Goal: Task Accomplishment & Management: Manage account settings

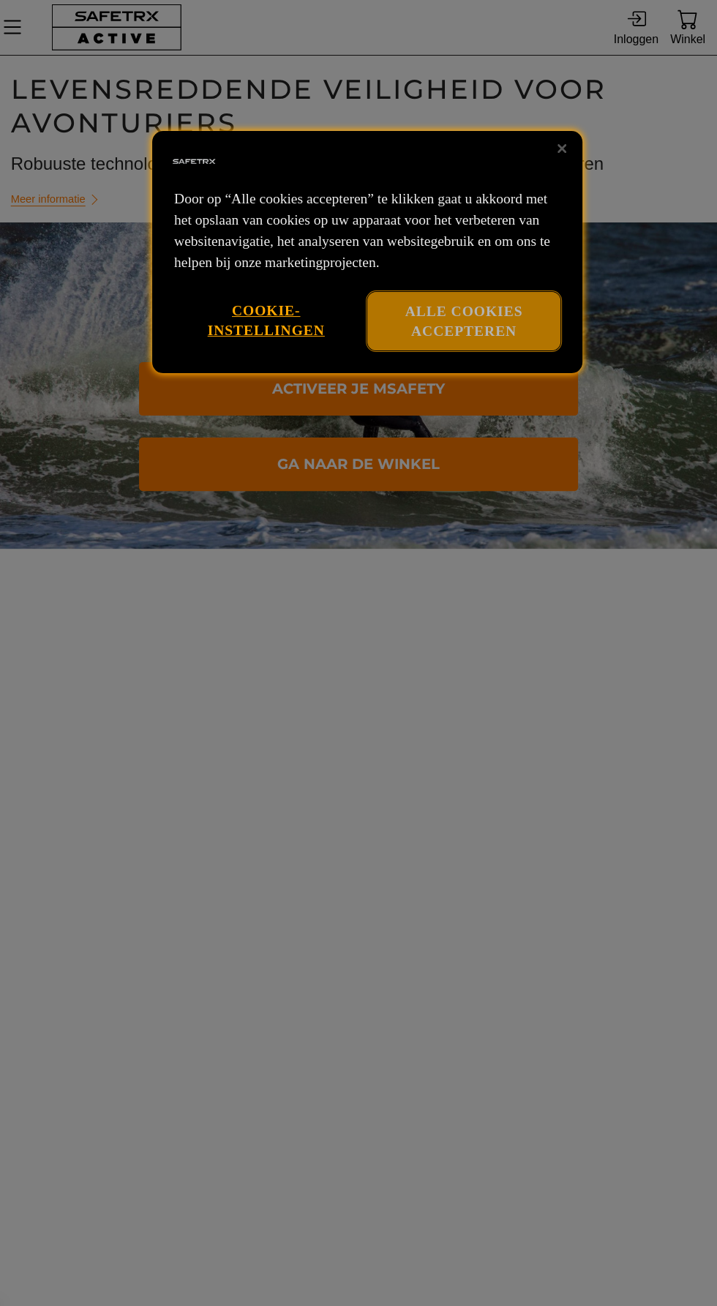
click at [497, 339] on font "Alle cookies accepteren" at bounding box center [464, 321] width 118 height 35
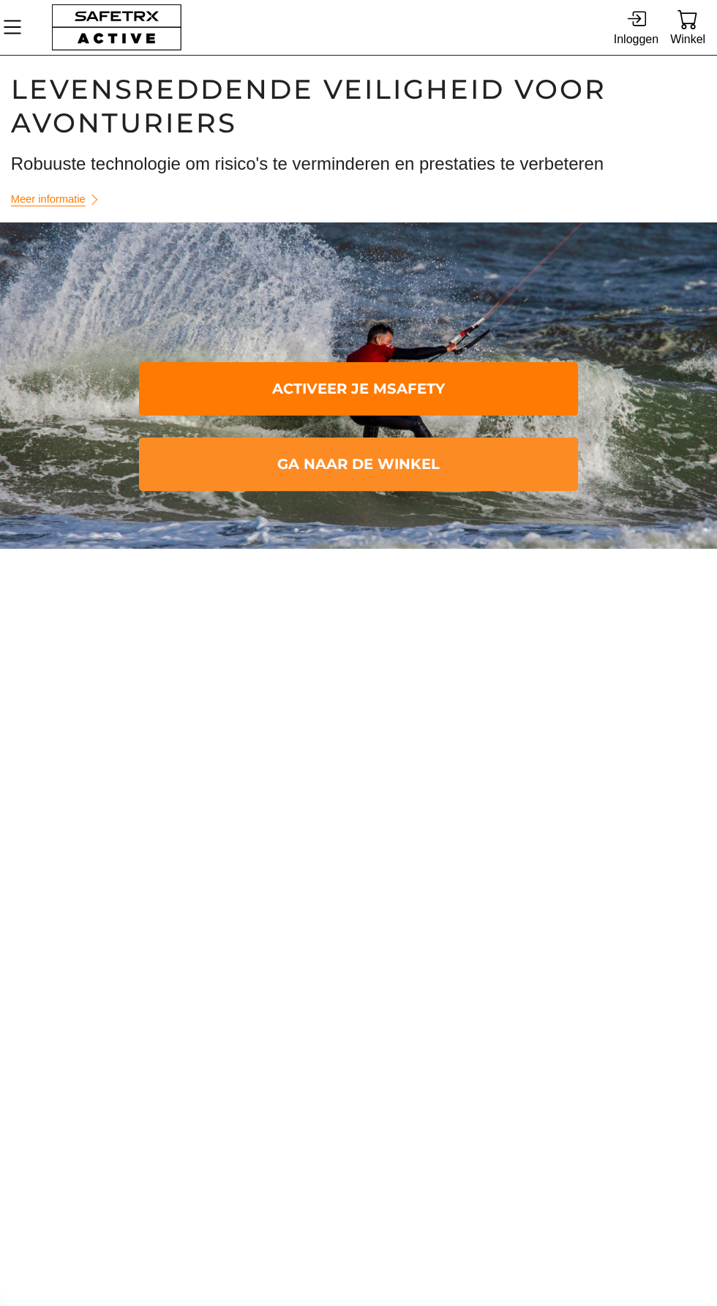
click at [399, 474] on font "Ga naar de winkel" at bounding box center [358, 464] width 162 height 25
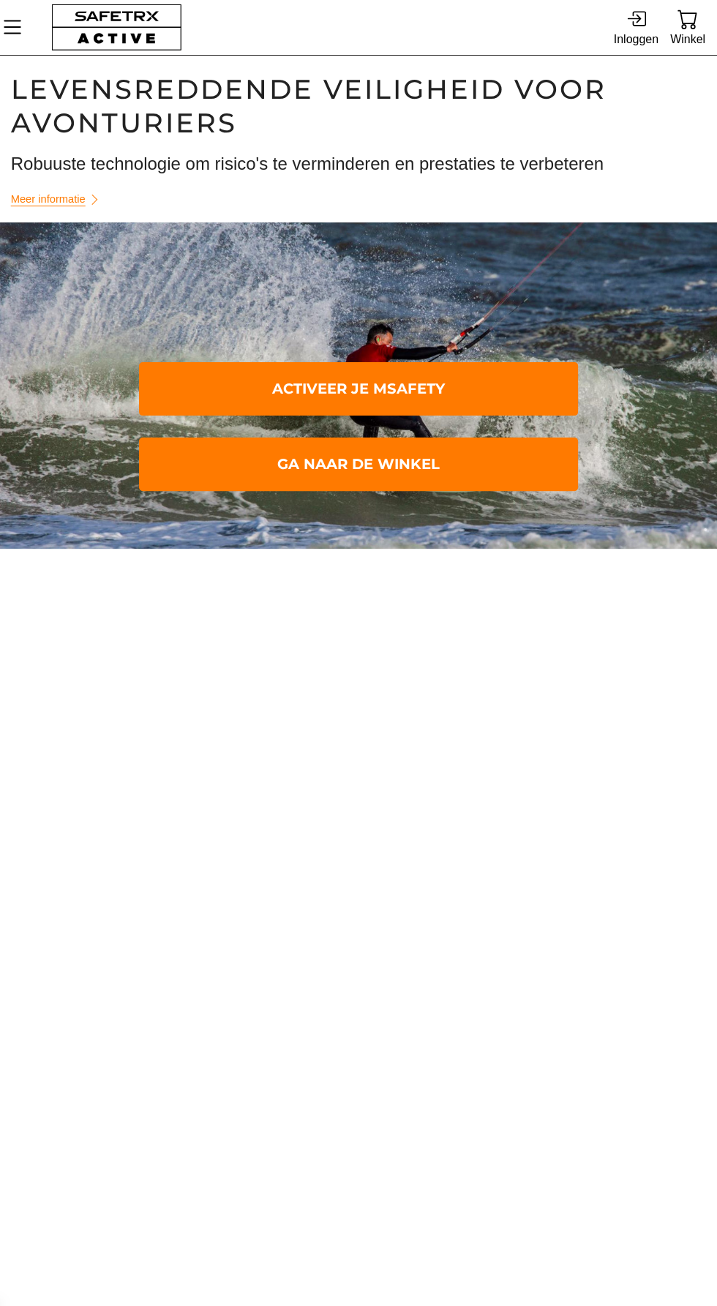
click at [228, 632] on body "Inloggen Winkel Activeer mijn horloge Hulp Neem contact op Inloggen v1.47.1659 …" at bounding box center [358, 653] width 717 height 1306
click at [623, 48] on div "Inloggen" at bounding box center [636, 39] width 45 height 20
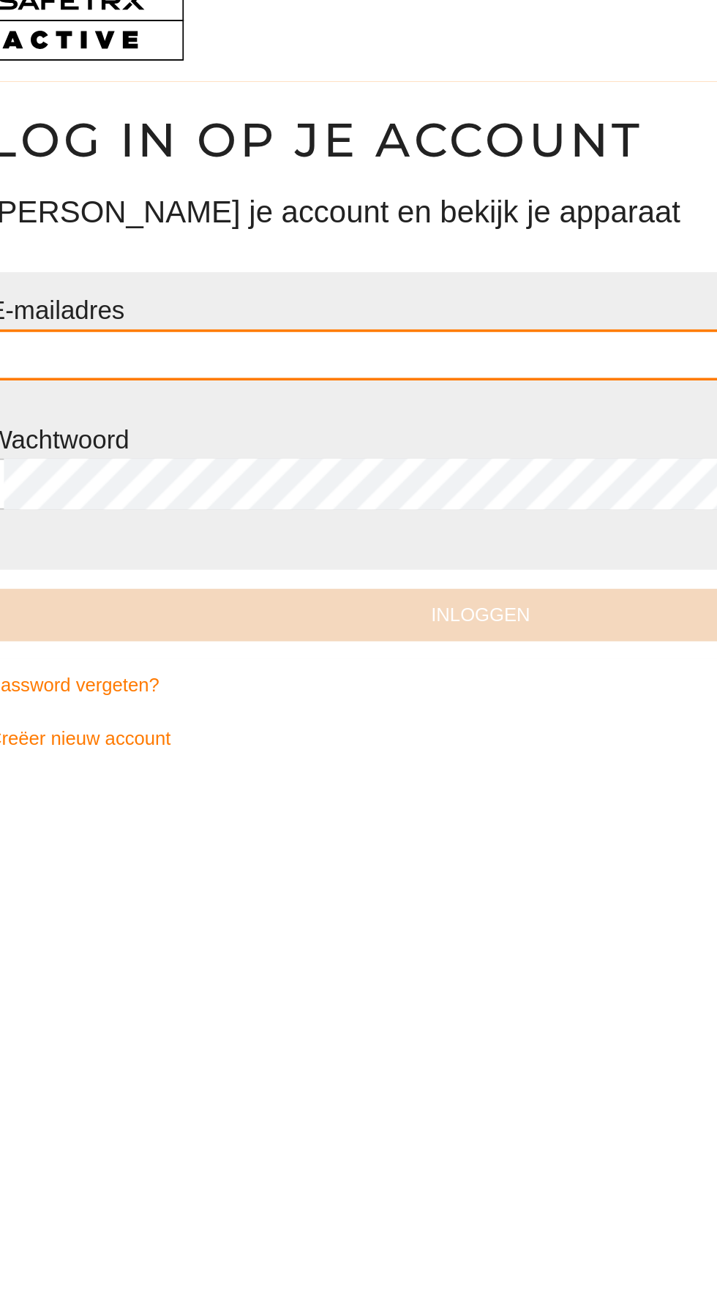
click at [164, 215] on input "text" at bounding box center [359, 226] width 547 height 29
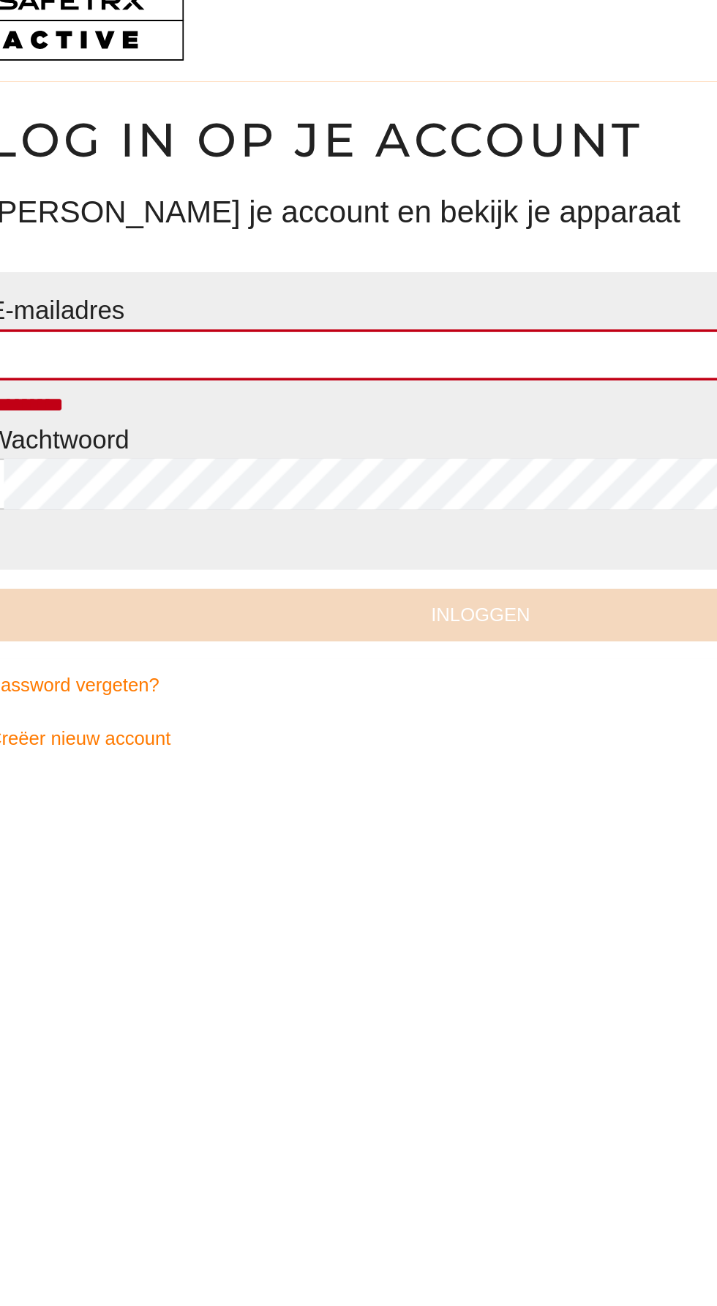
type input "**********"
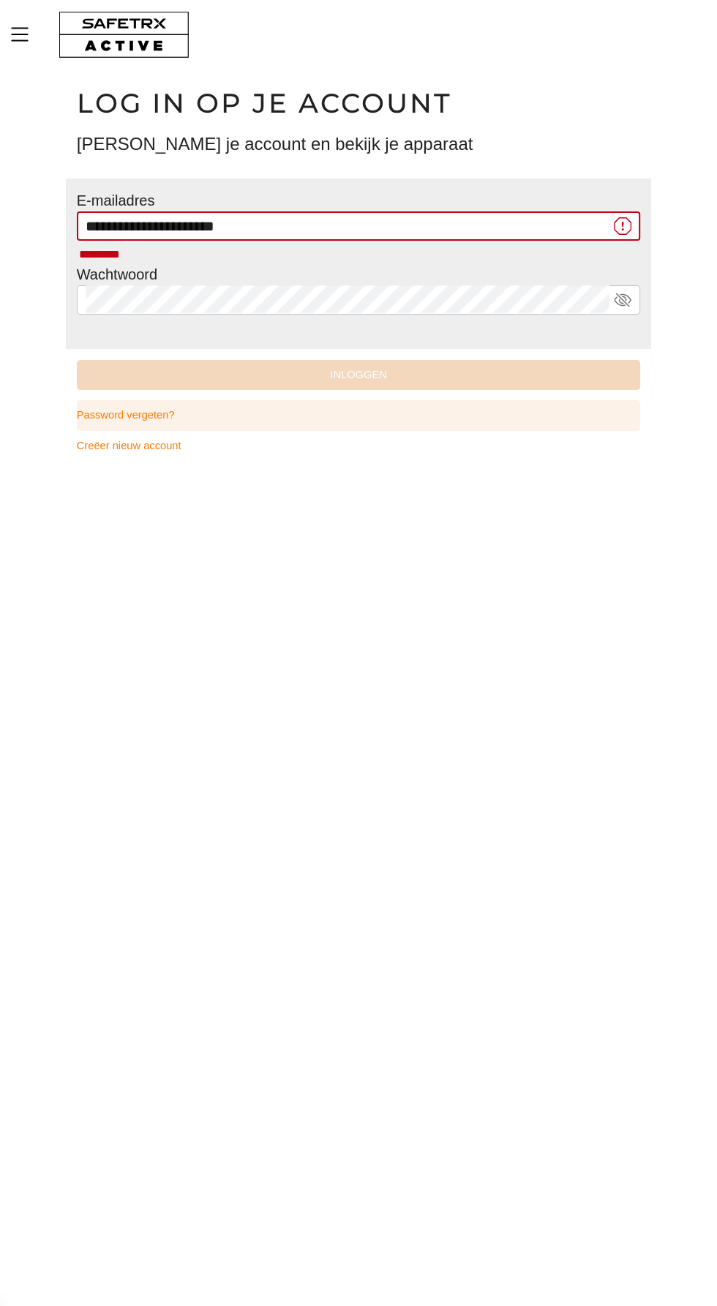
click at [401, 407] on link "Password vergeten?" at bounding box center [359, 415] width 564 height 30
